Goal: Information Seeking & Learning: Learn about a topic

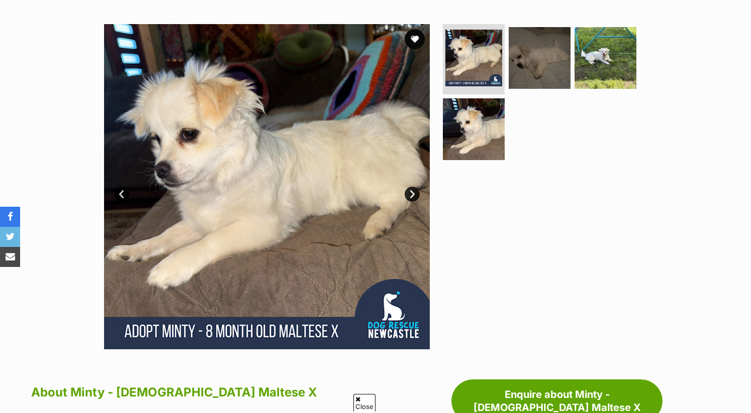
scroll to position [186, 0]
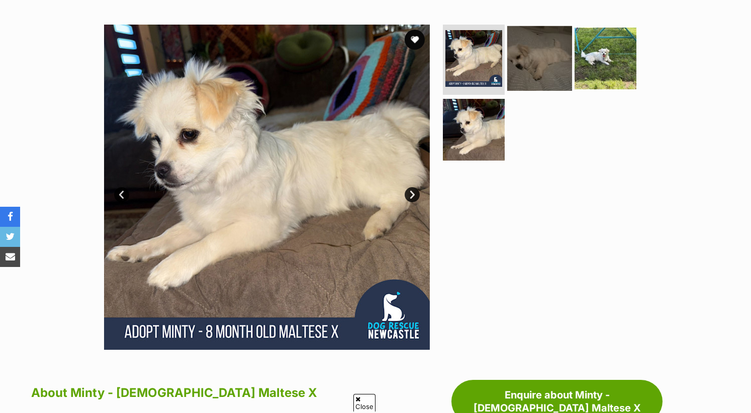
click at [526, 48] on img at bounding box center [539, 58] width 65 height 65
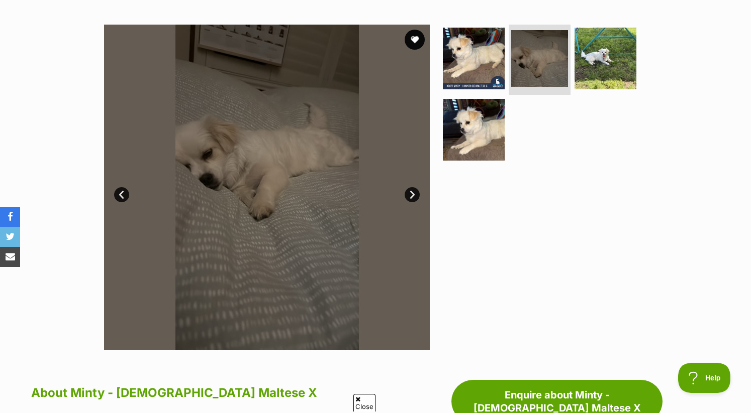
scroll to position [0, 0]
click at [609, 59] on img at bounding box center [605, 58] width 65 height 65
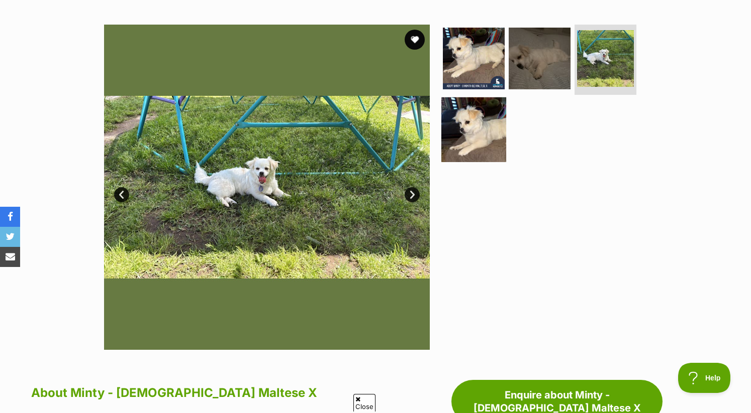
click at [485, 124] on img at bounding box center [473, 129] width 65 height 65
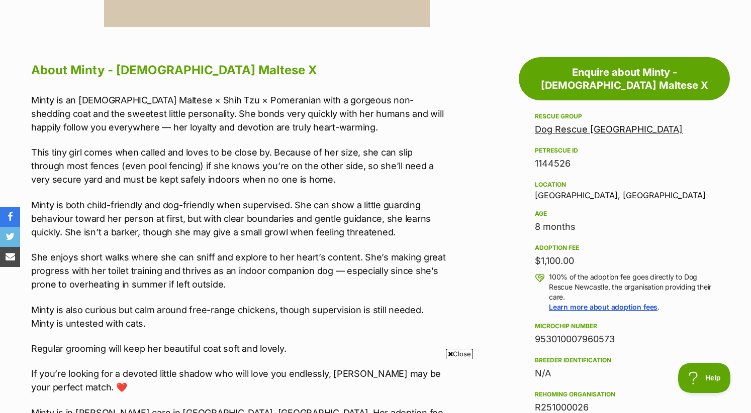
scroll to position [505, 0]
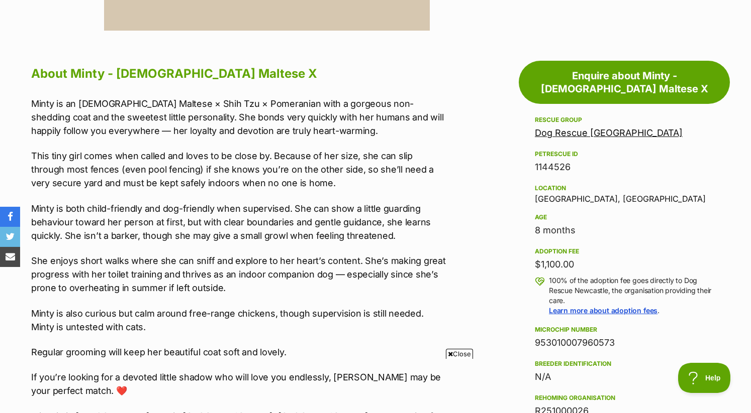
click at [550, 196] on div "Location [GEOGRAPHIC_DATA], [GEOGRAPHIC_DATA]" at bounding box center [624, 192] width 179 height 21
click at [549, 196] on div "Location [GEOGRAPHIC_DATA], [GEOGRAPHIC_DATA]" at bounding box center [624, 192] width 179 height 21
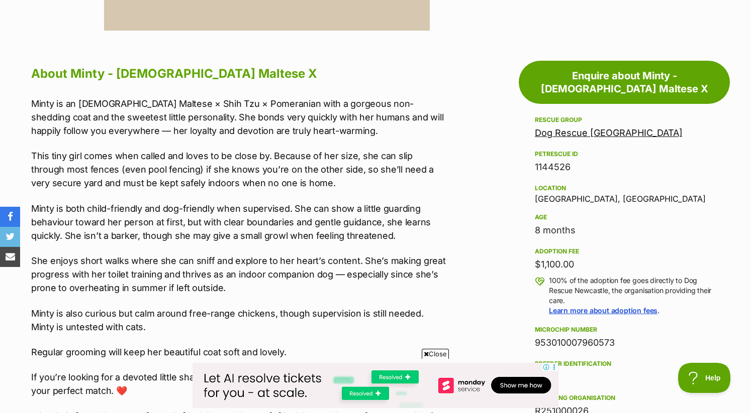
click at [583, 200] on div "Location [GEOGRAPHIC_DATA], [GEOGRAPHIC_DATA]" at bounding box center [624, 192] width 179 height 21
copy div "[GEOGRAPHIC_DATA], [GEOGRAPHIC_DATA]"
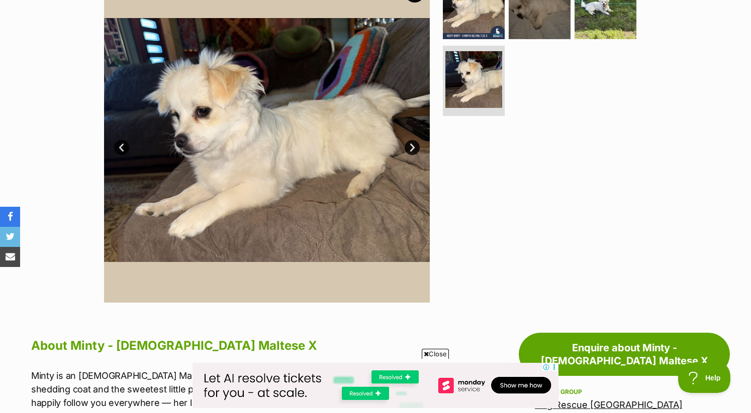
scroll to position [194, 0]
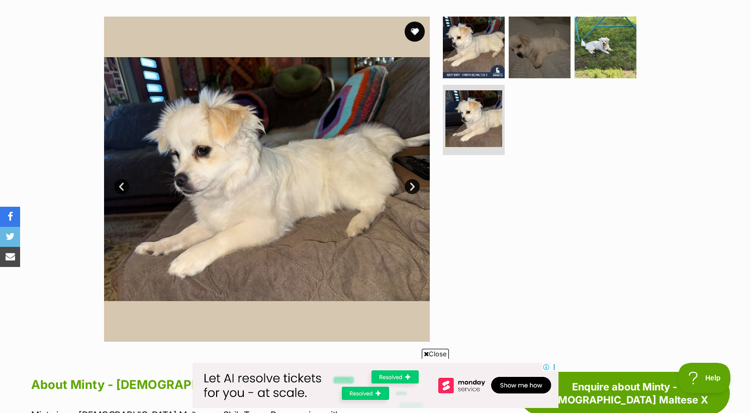
click at [410, 184] on link "Next" at bounding box center [411, 186] width 15 height 15
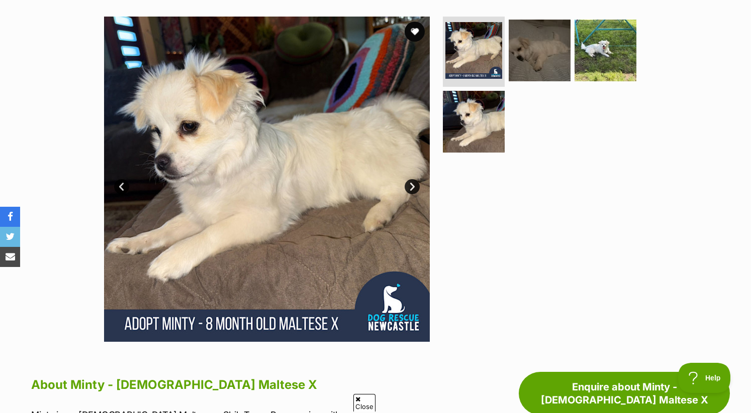
click at [410, 184] on link "Next" at bounding box center [411, 186] width 15 height 15
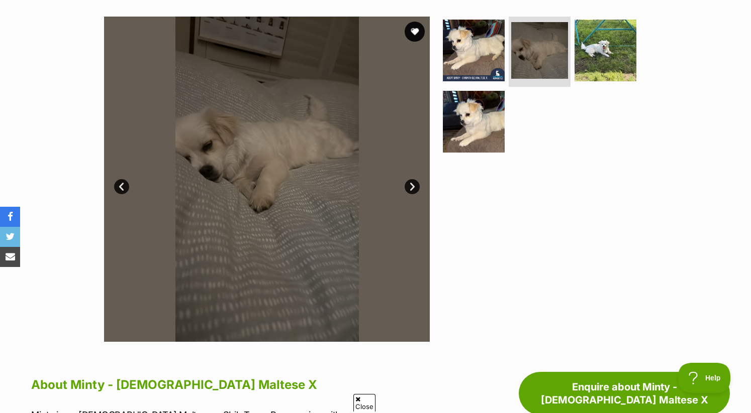
scroll to position [0, 0]
click at [410, 184] on link "Next" at bounding box center [411, 186] width 15 height 15
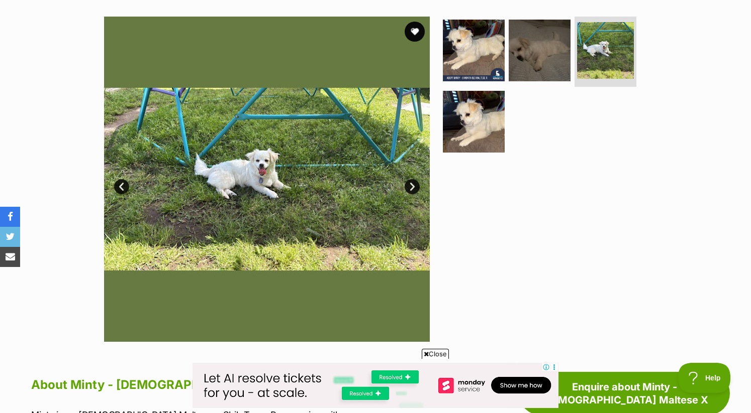
click at [410, 184] on link "Next" at bounding box center [411, 186] width 15 height 15
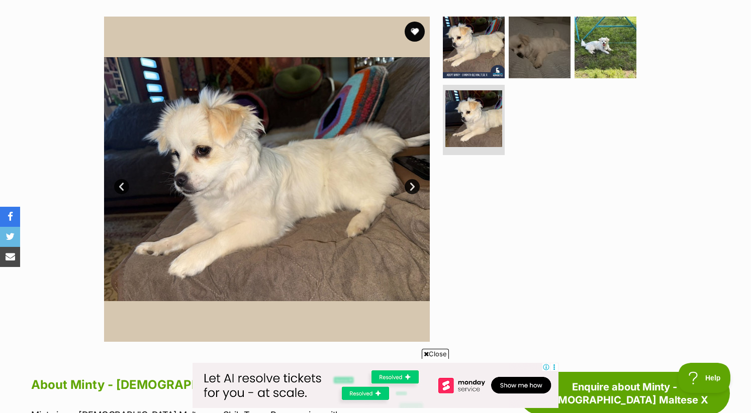
click at [410, 184] on link "Next" at bounding box center [411, 186] width 15 height 15
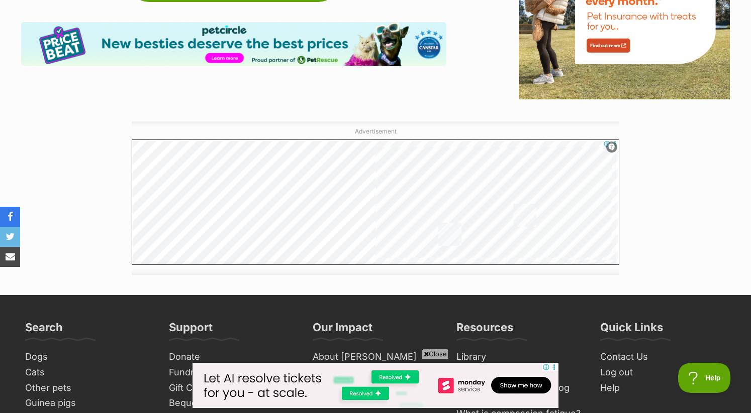
scroll to position [1439, 0]
